Goal: Information Seeking & Learning: Find specific fact

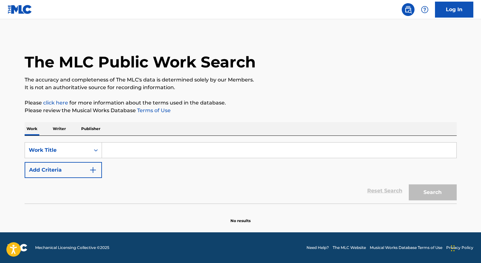
click at [60, 130] on p "Writer" at bounding box center [59, 128] width 17 height 13
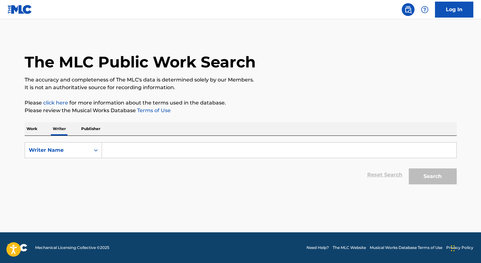
click at [129, 149] on input "Search Form" at bounding box center [279, 150] width 355 height 15
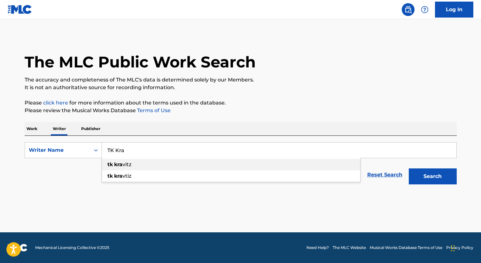
click at [114, 166] on span "Search Form" at bounding box center [113, 164] width 1 height 6
type input "[PERSON_NAME]"
click at [436, 178] on button "Search" at bounding box center [433, 177] width 48 height 16
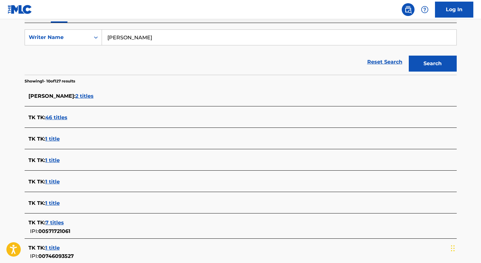
scroll to position [114, 0]
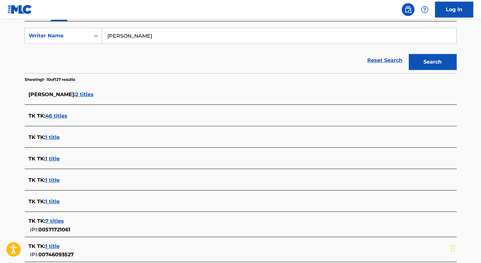
click at [75, 94] on span "2 titles" at bounding box center [84, 94] width 18 height 6
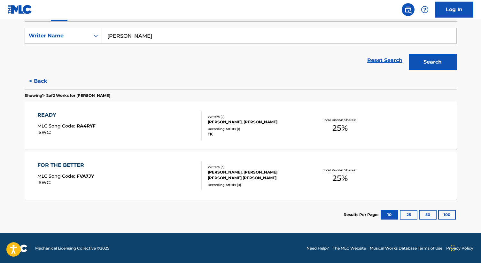
click at [233, 134] on div "TK" at bounding box center [256, 134] width 97 height 6
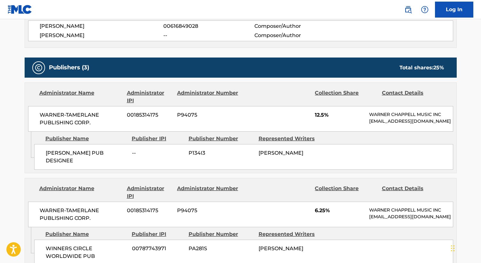
scroll to position [243, 0]
